Goal: Information Seeking & Learning: Check status

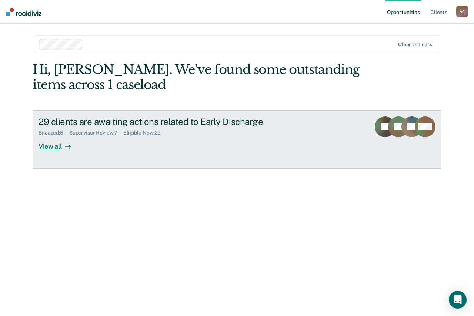
click at [57, 147] on div "View all" at bounding box center [58, 143] width 41 height 14
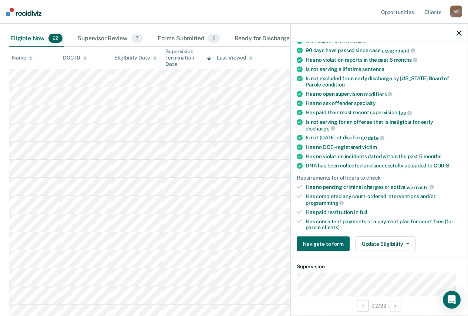
scroll to position [74, 0]
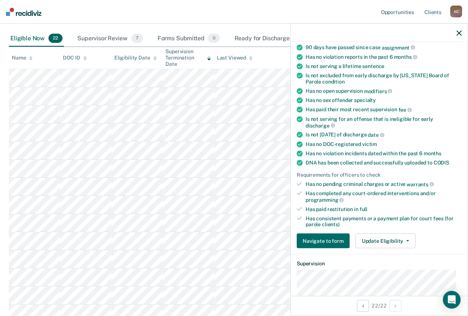
click at [270, 60] on th "Last Viewed" at bounding box center [252, 58] width 76 height 22
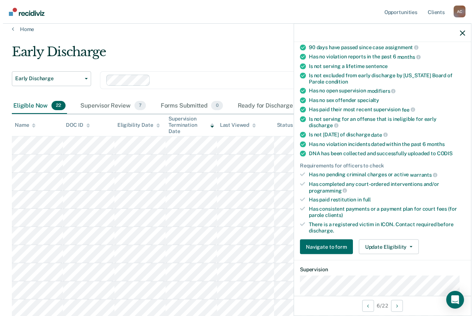
scroll to position [0, 0]
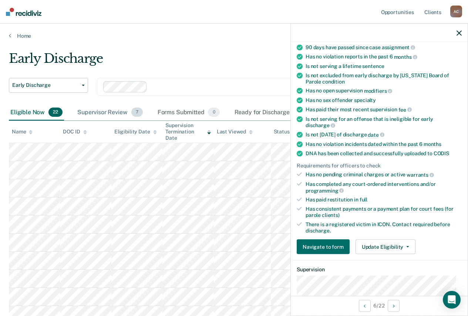
click at [124, 112] on div "Supervisor Review 7" at bounding box center [110, 113] width 68 height 16
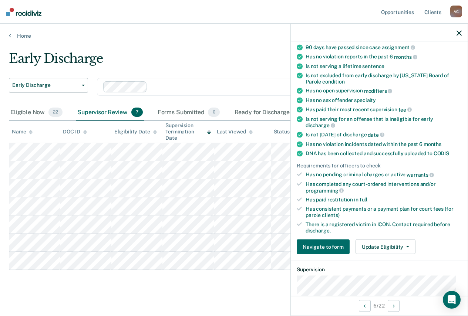
click at [460, 28] on div at bounding box center [379, 33] width 177 height 19
click at [456, 35] on div at bounding box center [379, 33] width 177 height 19
click at [461, 30] on icon "button" at bounding box center [459, 32] width 5 height 5
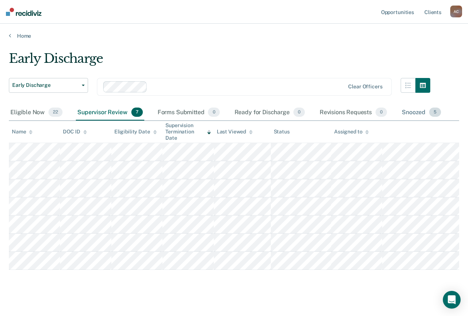
click at [410, 113] on div "Snoozed 5" at bounding box center [421, 113] width 42 height 16
